Goal: Information Seeking & Learning: Understand process/instructions

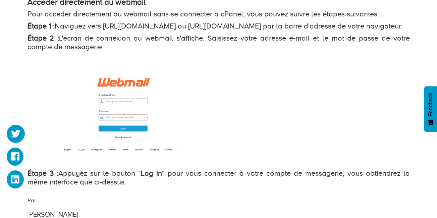
scroll to position [975, 0]
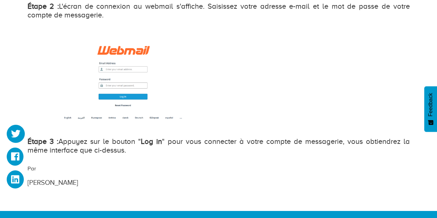
click at [111, 76] on img at bounding box center [122, 78] width 191 height 111
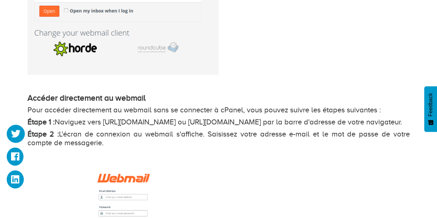
scroll to position [850, 0]
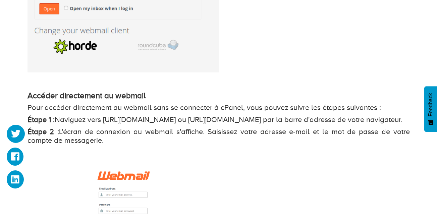
click at [174, 122] on p "Étape 1 : Naviguez vers [URL][DOMAIN_NAME] ou [URL][DOMAIN_NAME] par la barre d…" at bounding box center [218, 119] width 382 height 9
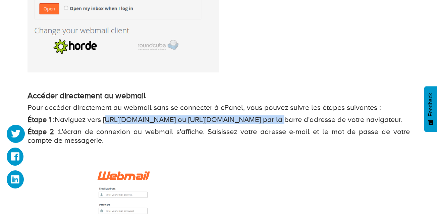
drag, startPoint x: 115, startPoint y: 119, endPoint x: 285, endPoint y: 119, distance: 169.9
click at [285, 119] on p "Étape 1 : Naviguez vers [URL][DOMAIN_NAME] ou [URL][DOMAIN_NAME] par la barre d…" at bounding box center [218, 119] width 382 height 9
copy p "[URL][DOMAIN_NAME]"
drag, startPoint x: 300, startPoint y: 117, endPoint x: 68, endPoint y: 129, distance: 232.2
click at [68, 124] on p "Étape 1 : Naviguez vers [URL][DOMAIN_NAME] ou [URL][DOMAIN_NAME] par la barre d…" at bounding box center [218, 119] width 382 height 9
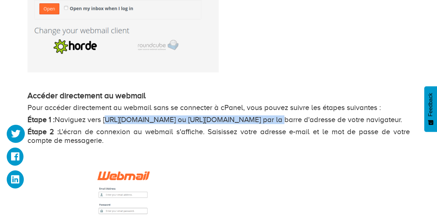
drag, startPoint x: 68, startPoint y: 129, endPoint x: 60, endPoint y: 129, distance: 7.7
copy p "[URL][DOMAIN_NAME]"
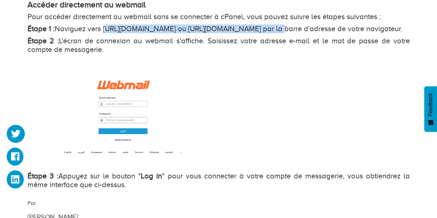
scroll to position [949, 0]
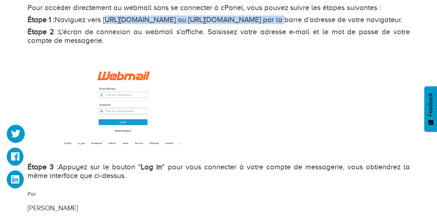
click at [124, 130] on img at bounding box center [122, 103] width 191 height 111
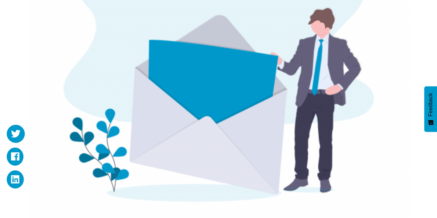
scroll to position [184, 0]
